Goal: Transaction & Acquisition: Obtain resource

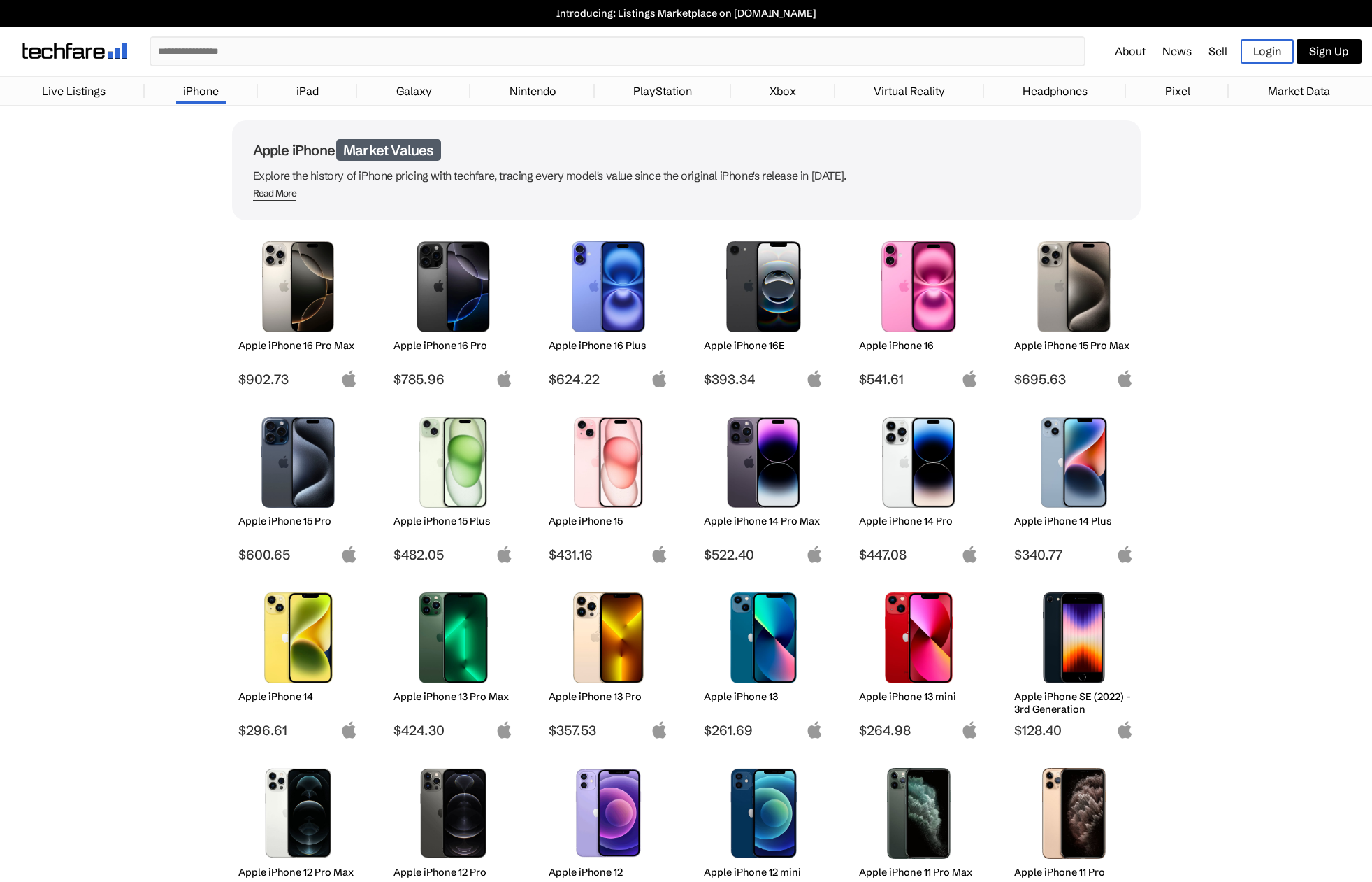
click at [283, 439] on img at bounding box center [298, 462] width 99 height 91
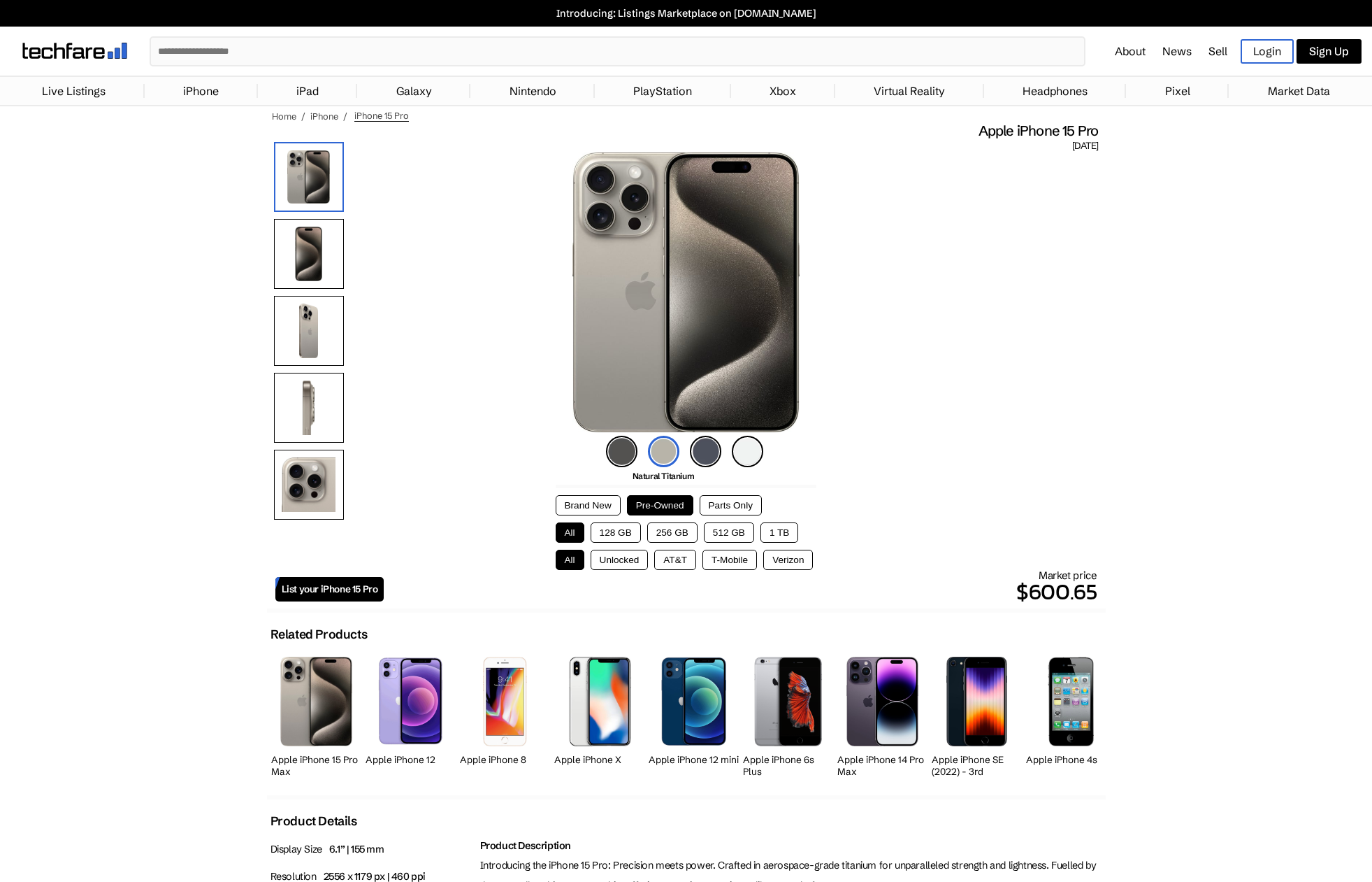
click at [669, 526] on button "256 GB" at bounding box center [672, 532] width 50 height 21
click at [676, 563] on button "AT&T" at bounding box center [675, 560] width 42 height 21
click at [629, 559] on button "Unlocked" at bounding box center [620, 560] width 58 height 21
click at [287, 256] on img at bounding box center [309, 254] width 70 height 70
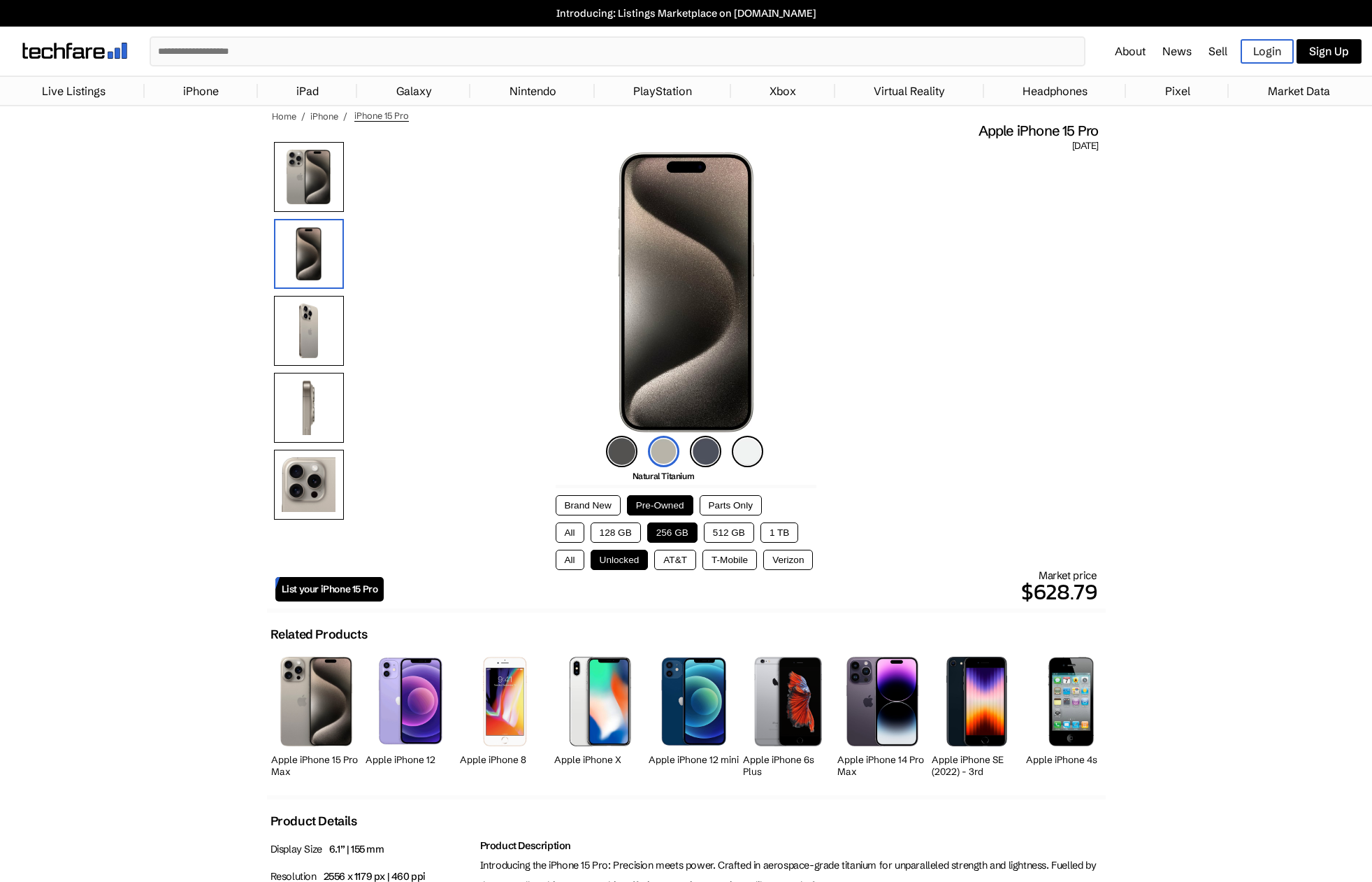
click at [290, 321] on img at bounding box center [309, 330] width 70 height 70
